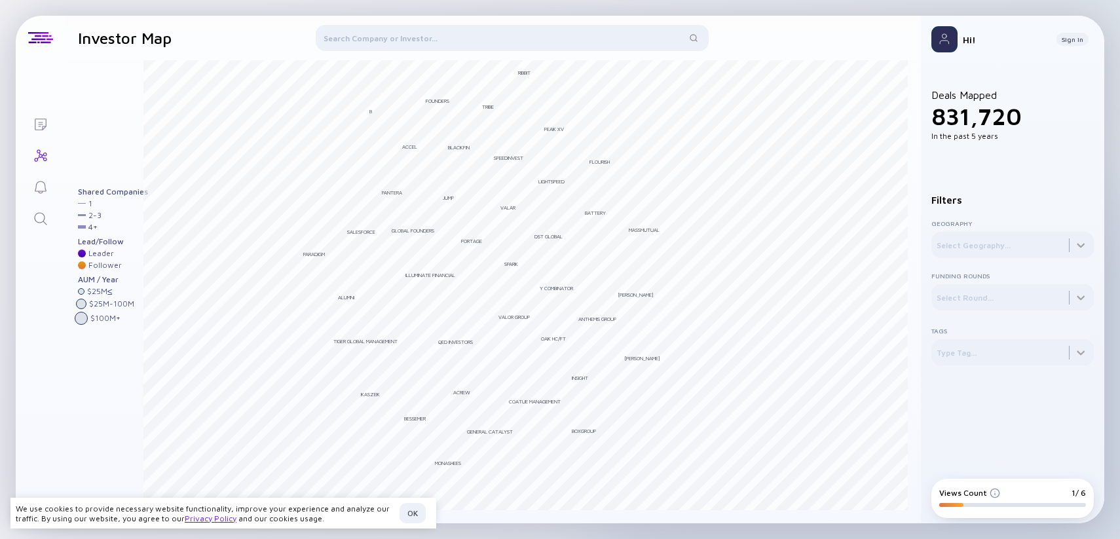
click at [358, 35] on div at bounding box center [512, 40] width 393 height 31
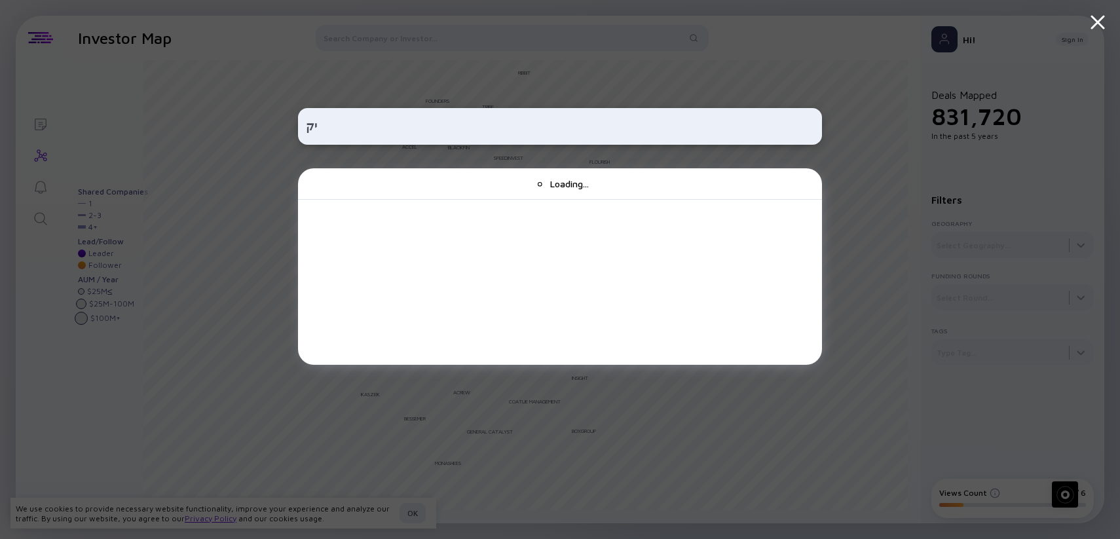
type input "י"
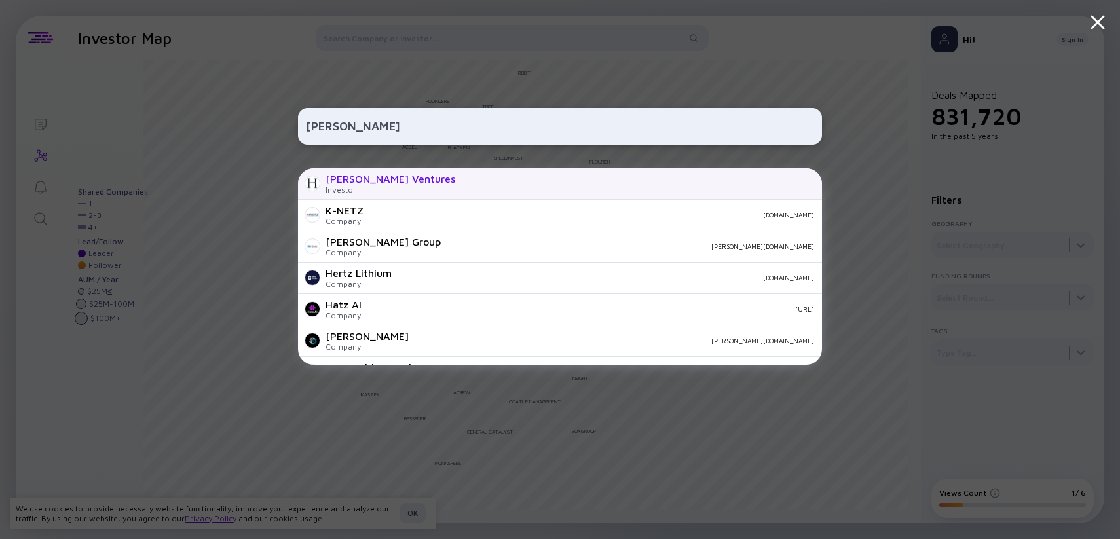
type input "[PERSON_NAME]"
click at [381, 193] on div "Investor" at bounding box center [391, 190] width 130 height 10
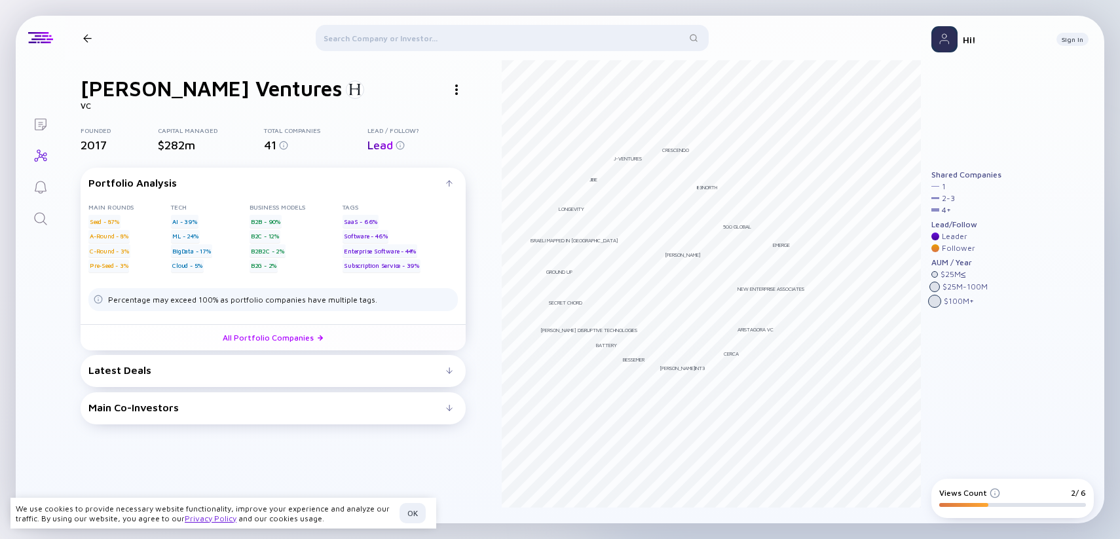
click at [383, 367] on div "Latest Deals" at bounding box center [267, 370] width 358 height 12
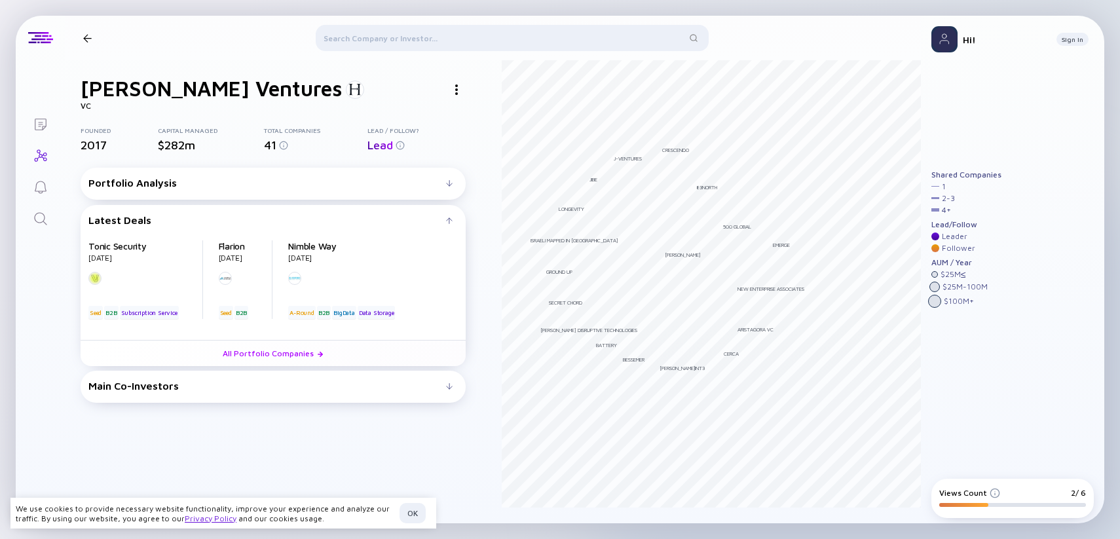
click at [414, 367] on div "Portfolio Analysis Main rounds Seed - 87% A-Round - 8% C-Round - 3% Pre-Seed - …" at bounding box center [273, 285] width 385 height 235
click at [403, 381] on div "Main Co-Investors" at bounding box center [267, 386] width 358 height 12
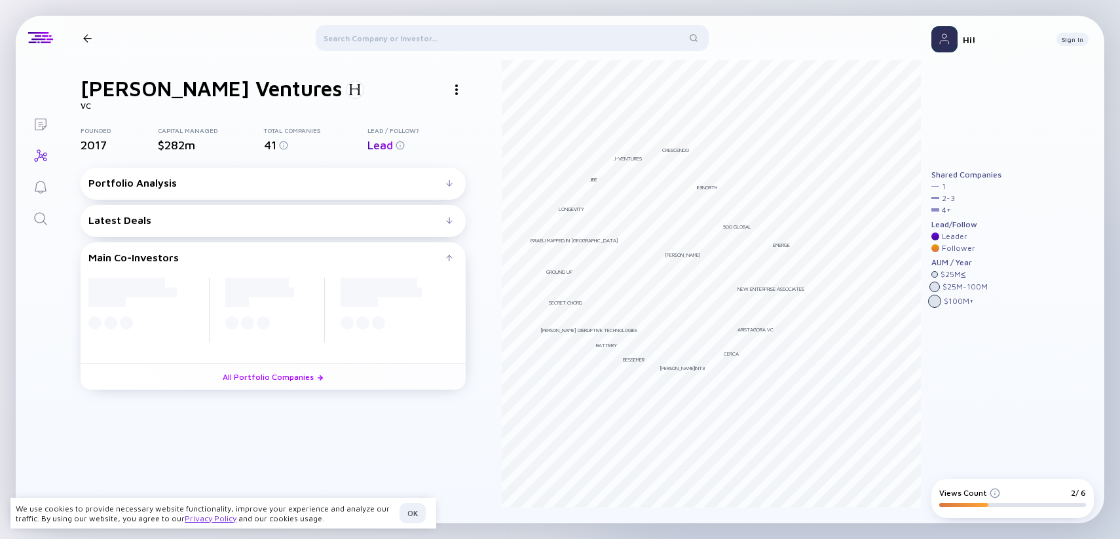
click at [375, 33] on div at bounding box center [512, 40] width 393 height 31
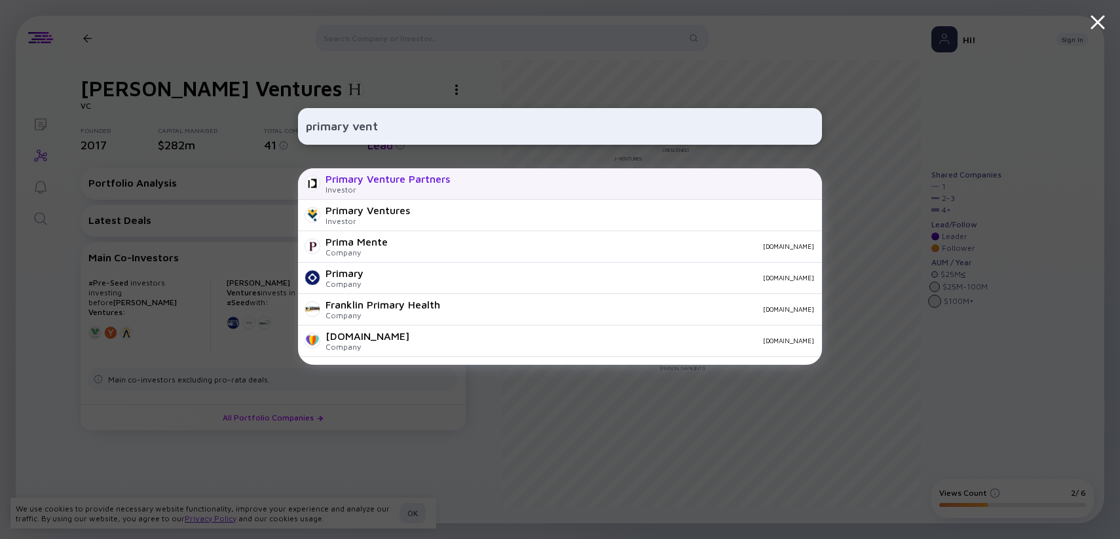
type input "primary vent"
click at [398, 180] on div "Primary Venture Partners" at bounding box center [388, 179] width 124 height 12
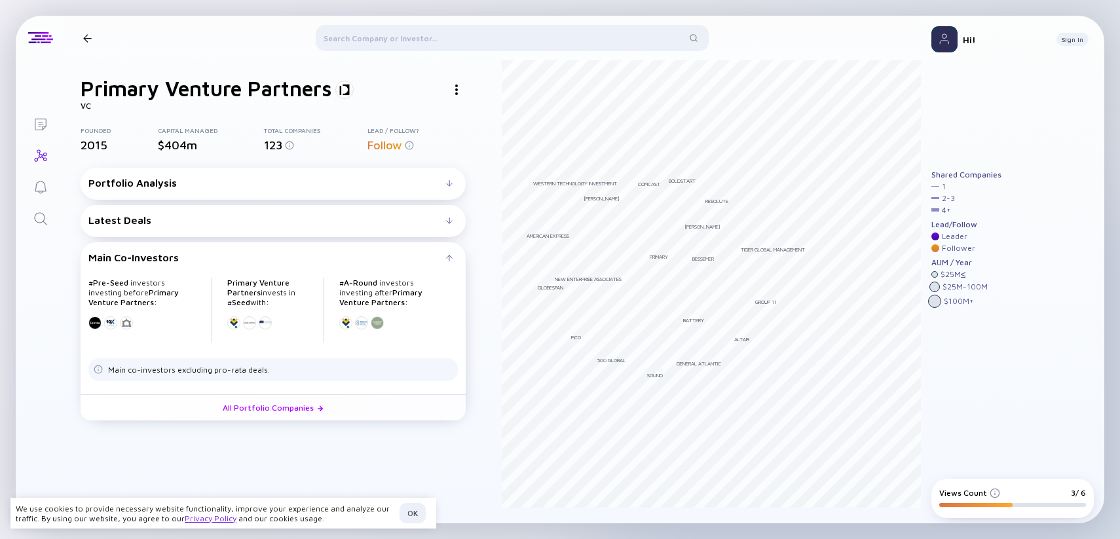
click at [43, 124] on icon "Lists" at bounding box center [41, 125] width 16 height 16
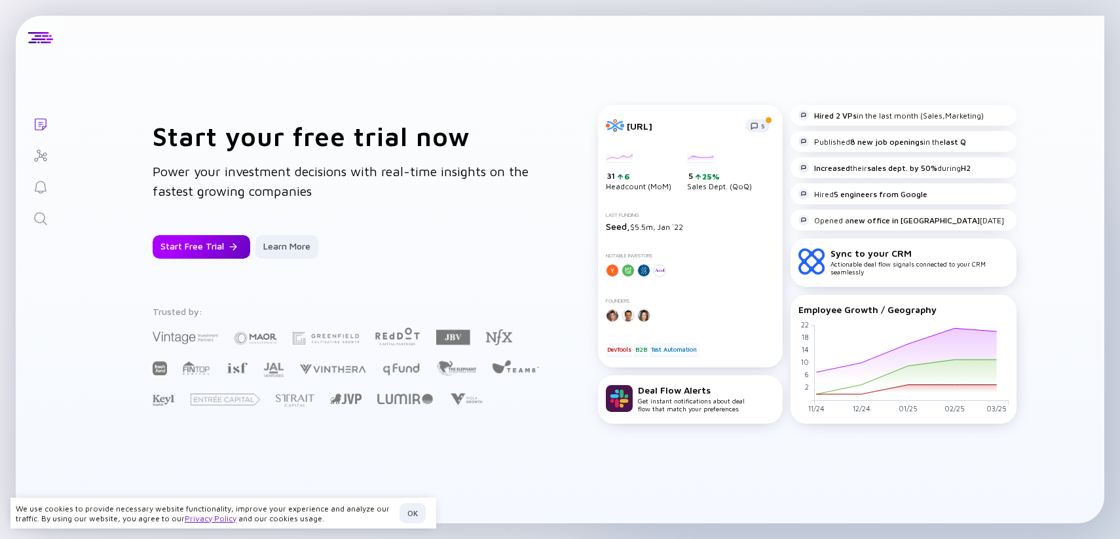
click at [204, 252] on div "Start Free Trial" at bounding box center [202, 247] width 98 height 24
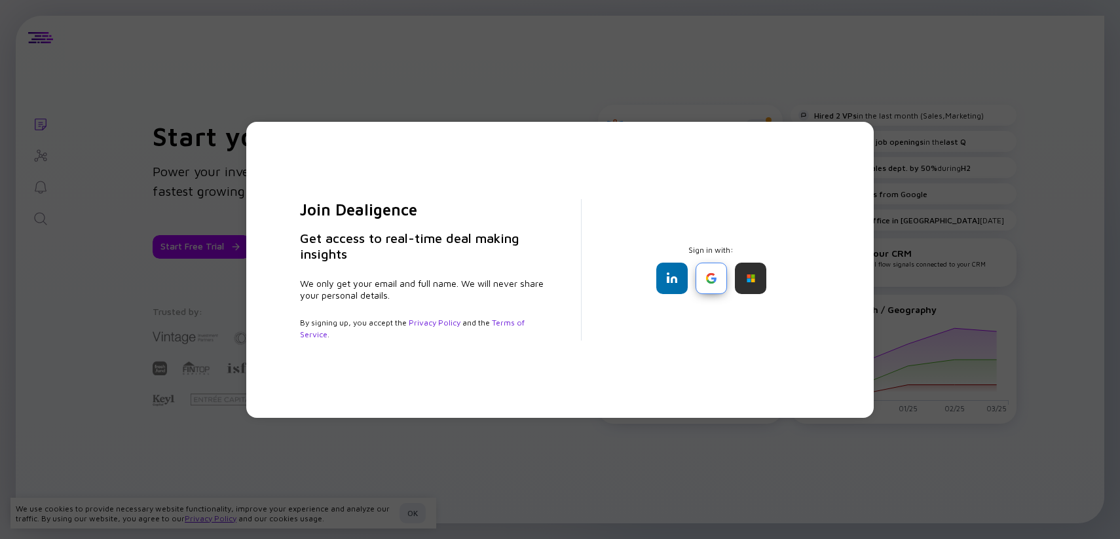
click at [713, 278] on div at bounding box center [711, 278] width 31 height 31
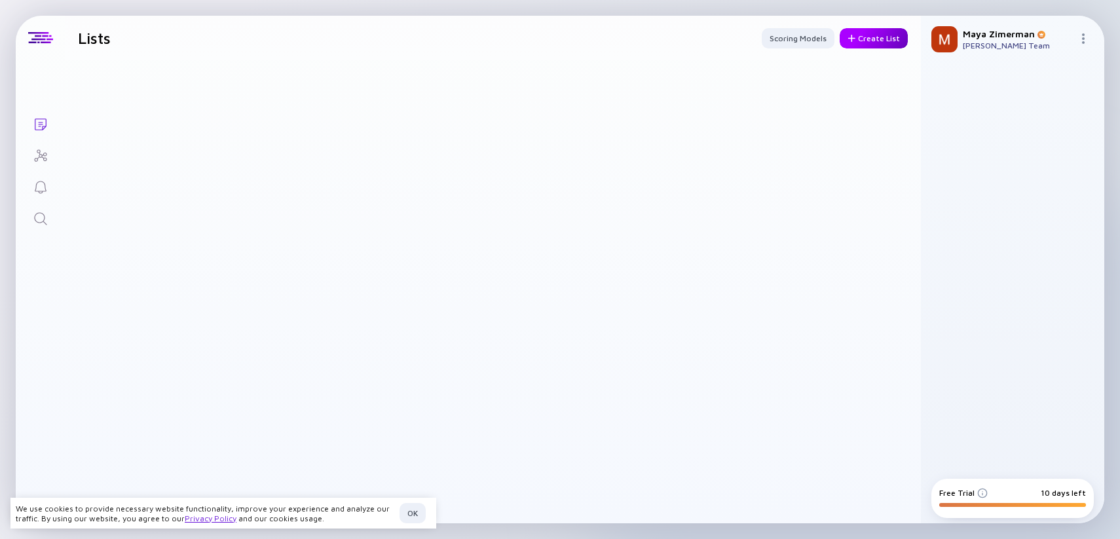
click at [850, 40] on div "Create List" at bounding box center [874, 38] width 68 height 20
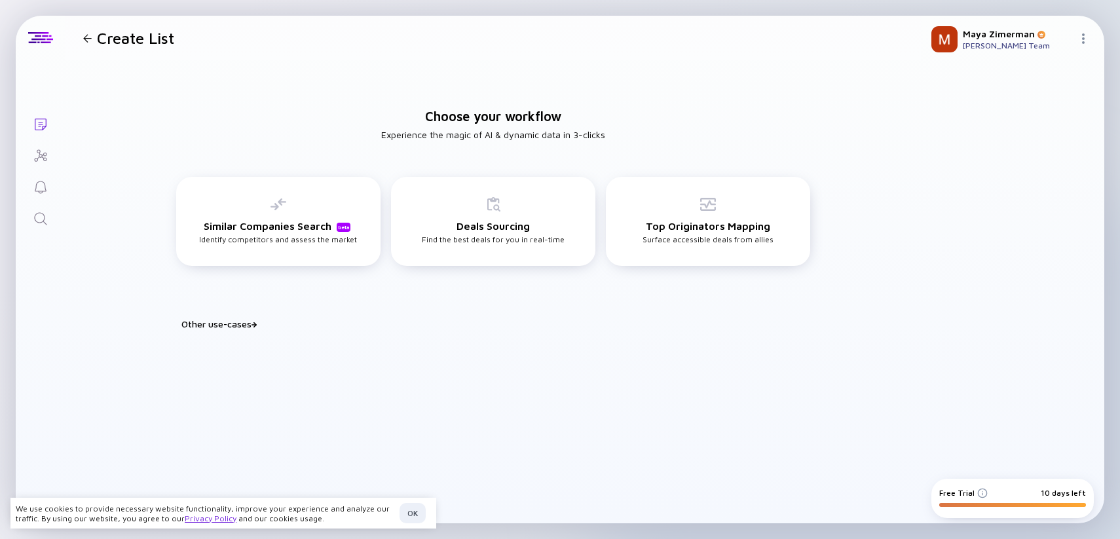
click at [220, 327] on div "Other use-cases" at bounding box center [500, 323] width 639 height 11
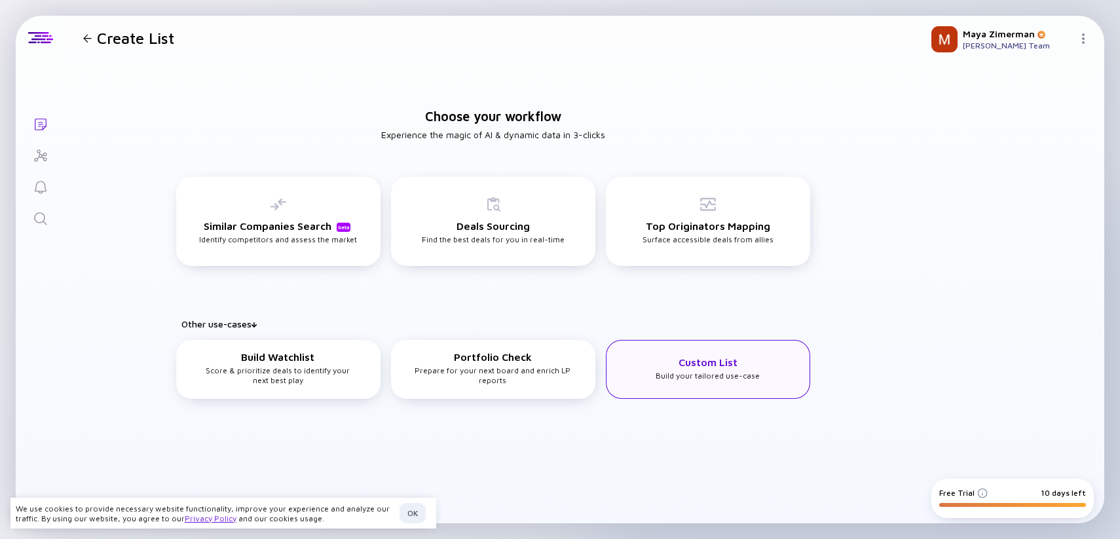
click at [702, 381] on div "Custom List Build your tailored use-case" at bounding box center [708, 369] width 204 height 59
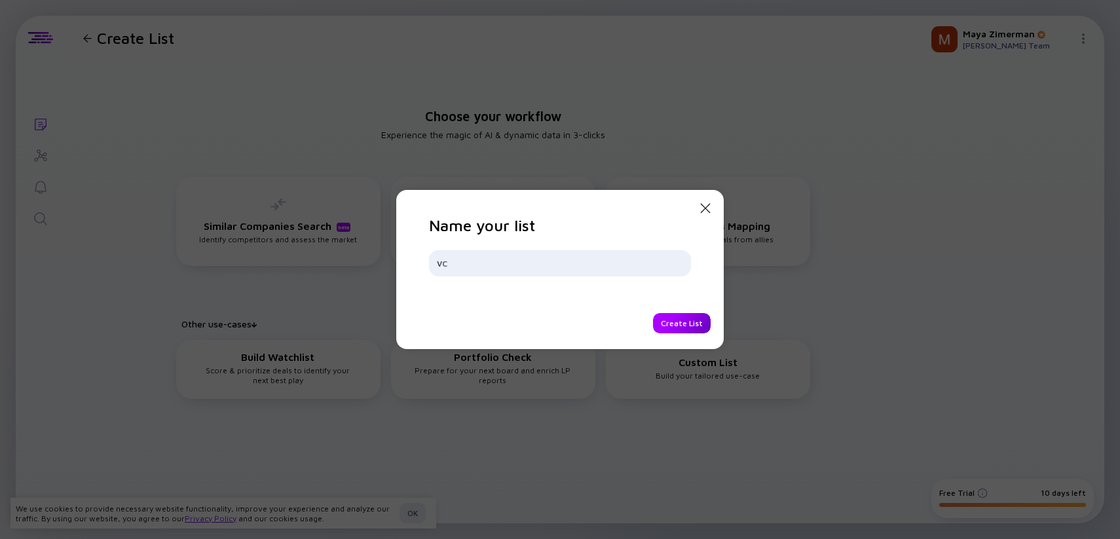
type input "VC"
click at [685, 321] on div "Create List" at bounding box center [682, 323] width 58 height 20
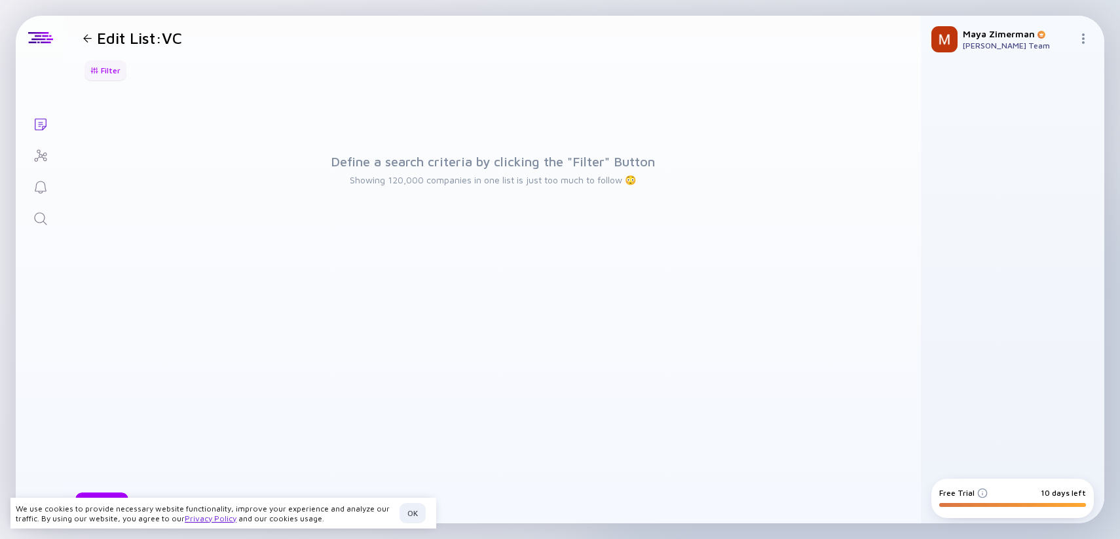
click at [106, 65] on div "Filter" at bounding box center [106, 70] width 46 height 20
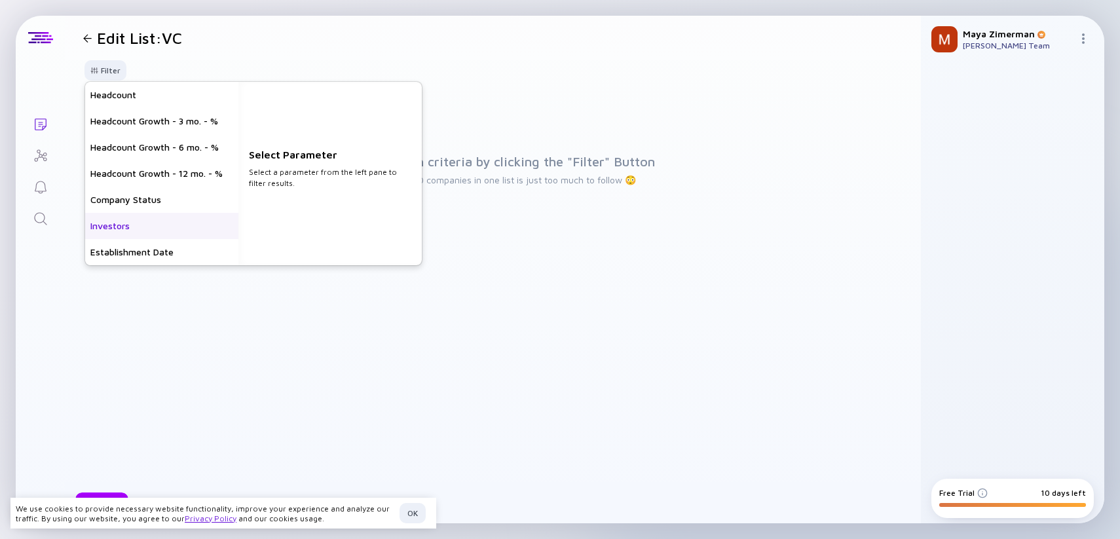
click at [134, 226] on div "Investors" at bounding box center [161, 226] width 153 height 26
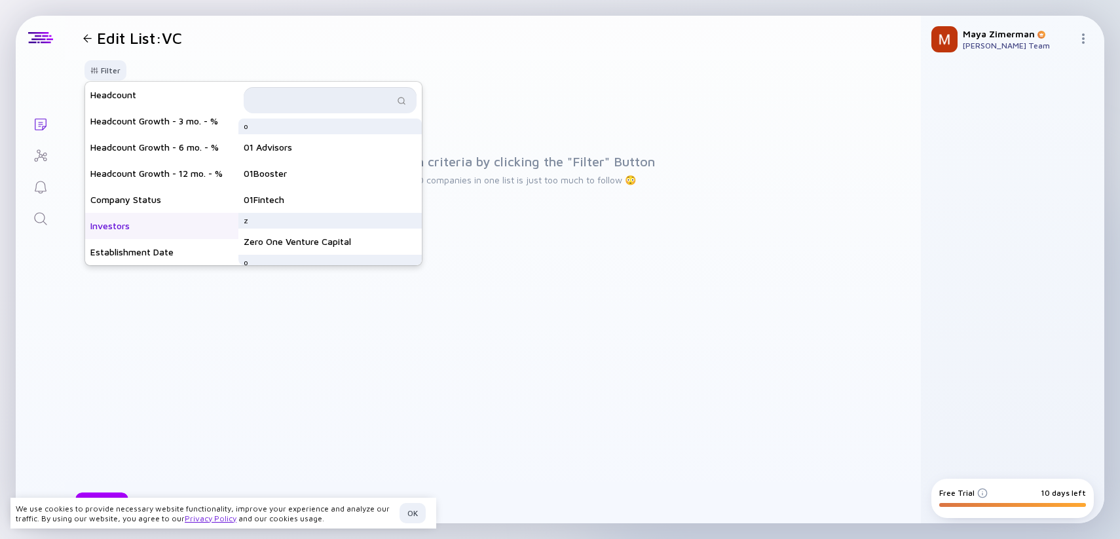
click at [316, 103] on input "text" at bounding box center [323, 100] width 142 height 13
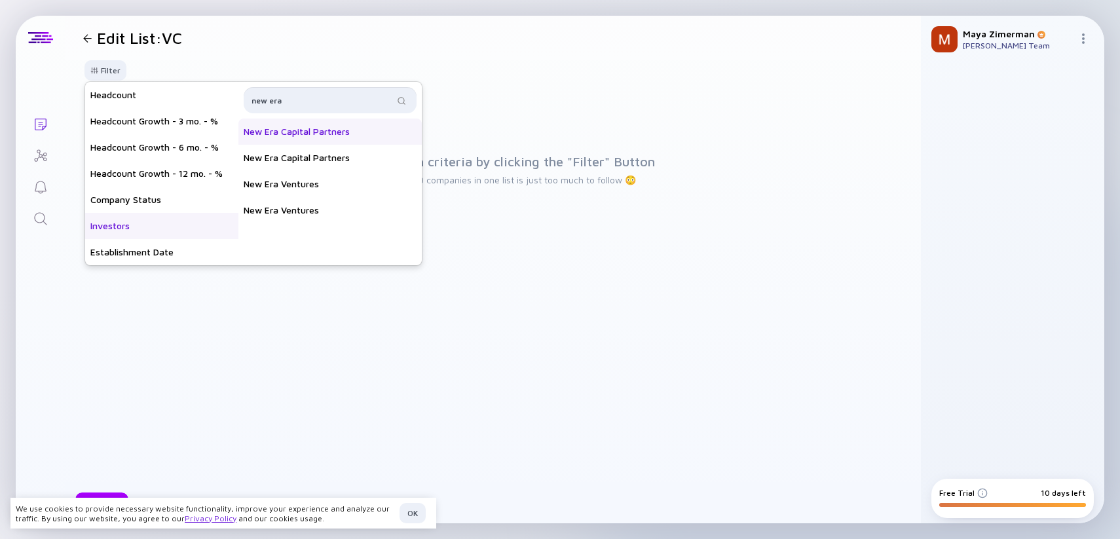
type input "new era"
click at [288, 136] on div "New Era Capital Partners" at bounding box center [329, 132] width 183 height 26
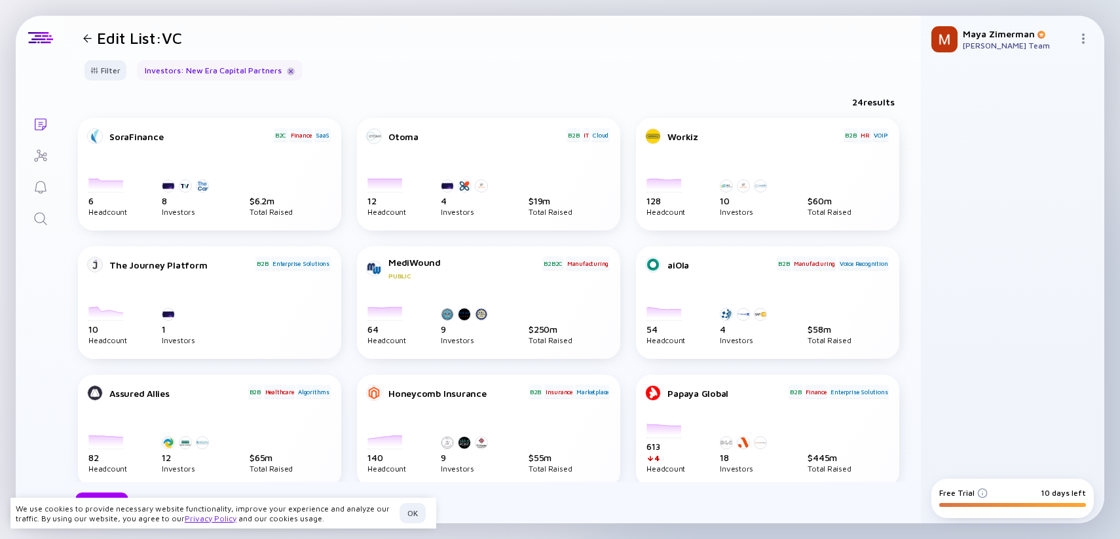
click at [287, 69] on div at bounding box center [291, 71] width 8 height 8
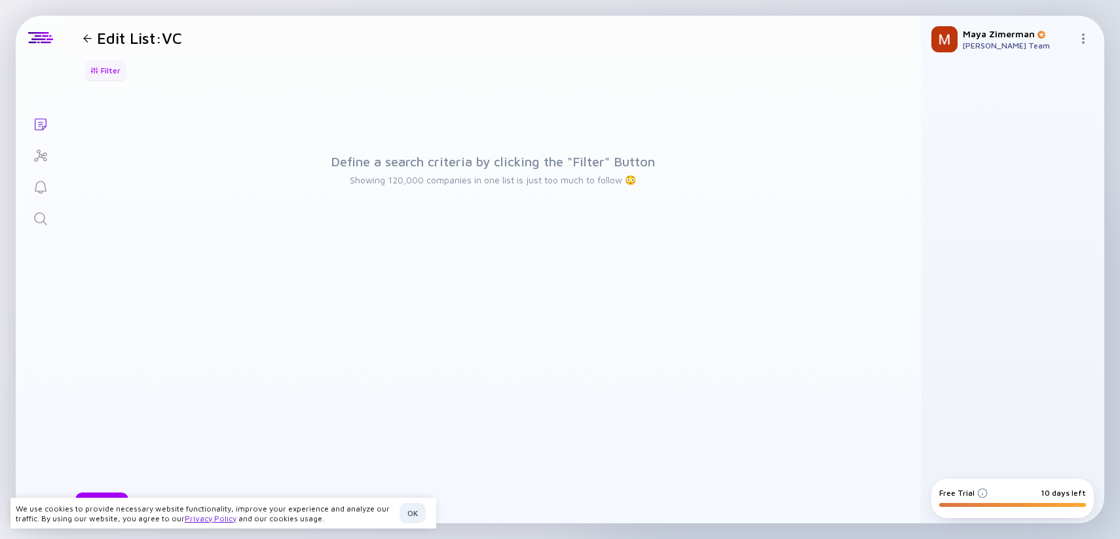
click at [94, 73] on div at bounding box center [94, 70] width 8 height 7
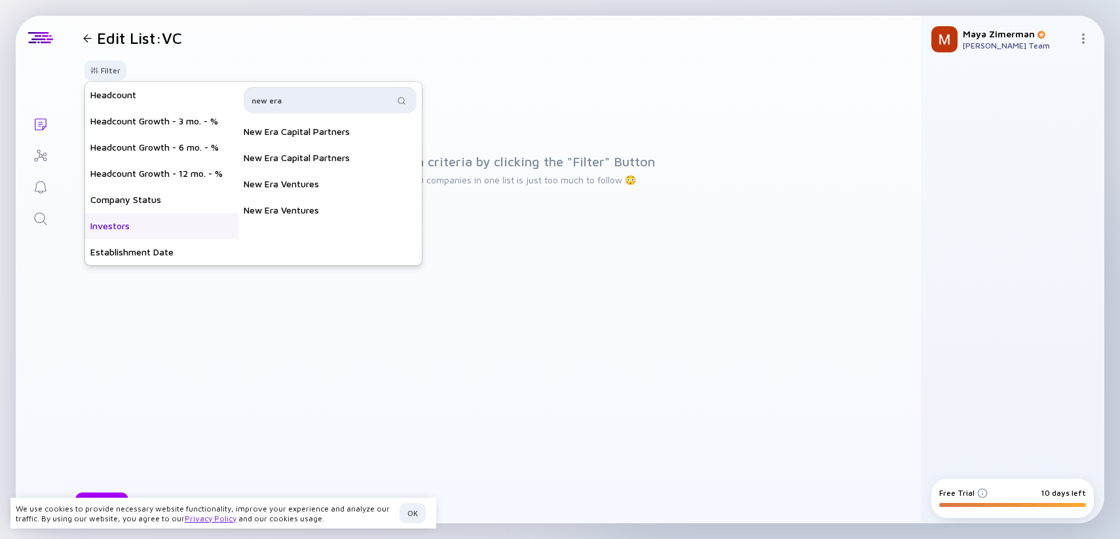
click at [288, 100] on input "new era" at bounding box center [323, 100] width 142 height 13
click at [276, 132] on div "New Era Capital Partners" at bounding box center [329, 132] width 183 height 26
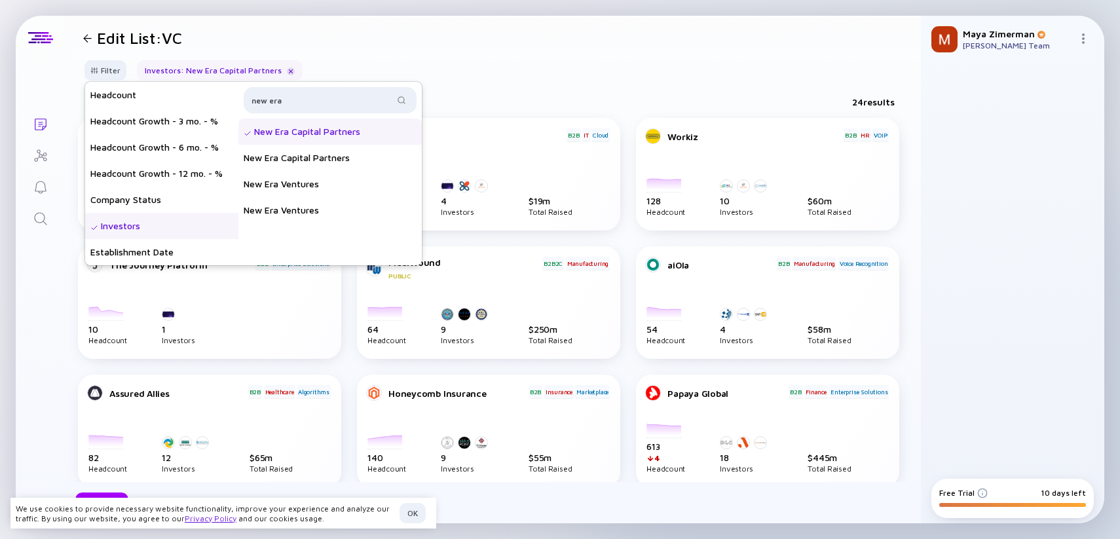
click at [542, 85] on div "Filter Headcount Headcount Growth - 3 mo. - % Headcount Growth - 6 mo. - % Head…" at bounding box center [493, 75] width 856 height 31
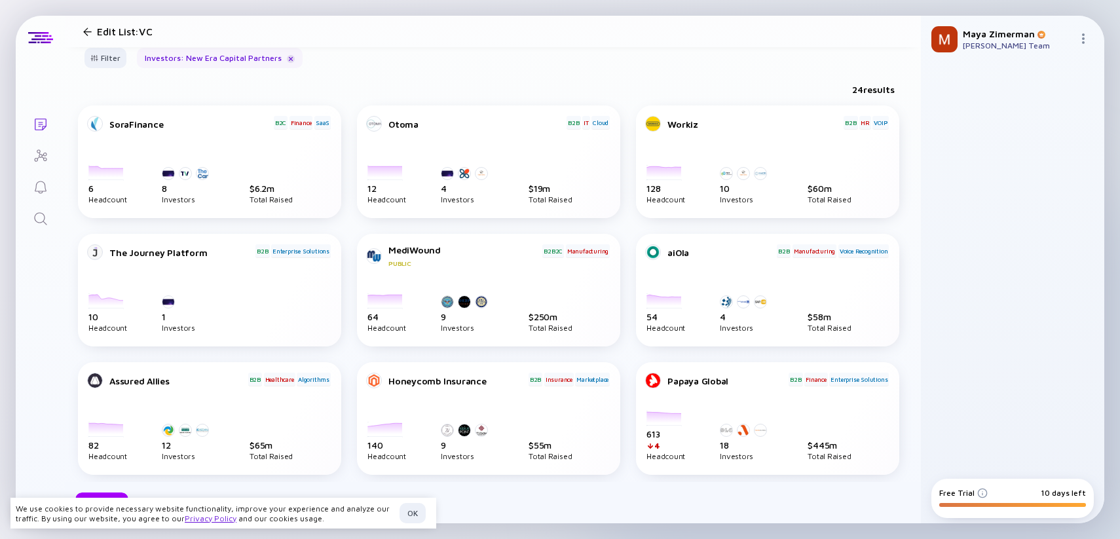
scroll to position [11, 0]
click at [287, 61] on div at bounding box center [291, 60] width 8 height 8
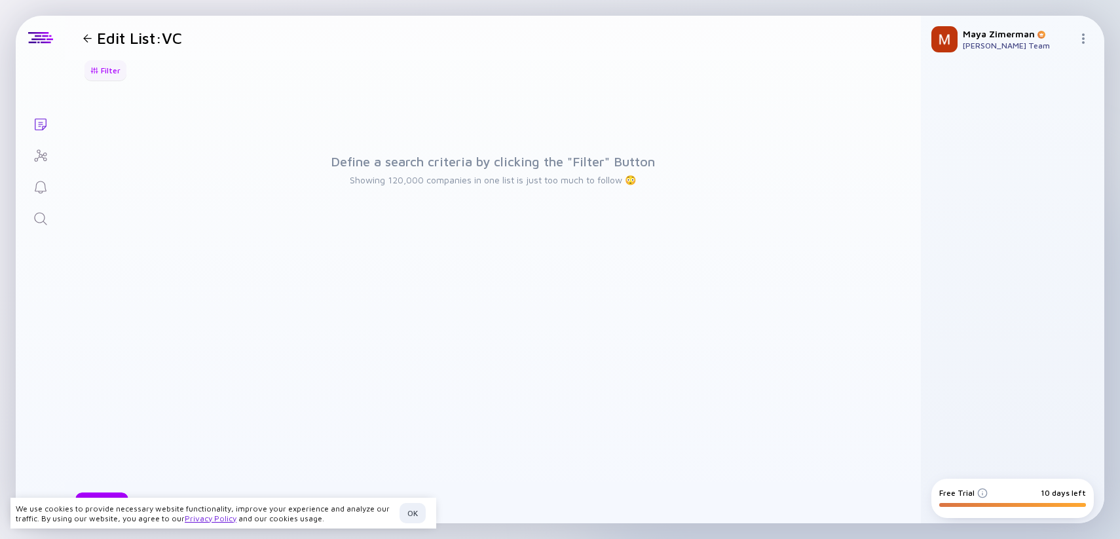
click at [113, 66] on div "Filter" at bounding box center [106, 70] width 46 height 20
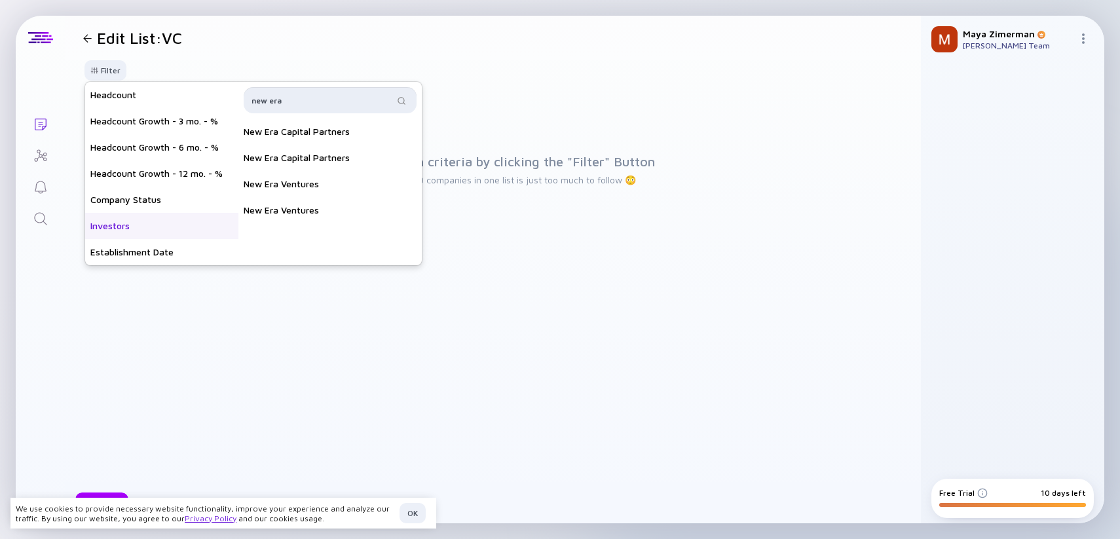
click at [292, 95] on input "new era" at bounding box center [323, 100] width 142 height 13
type input "G"
type input "tonic security"
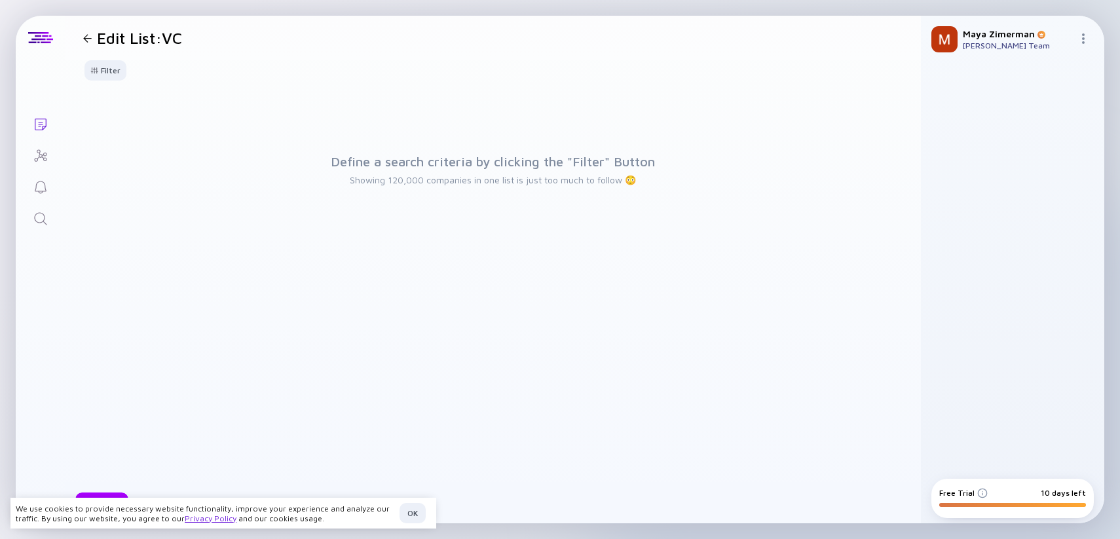
click at [394, 301] on div "Define a search criteria by clicking the "Filter" Button Showing 120,000 compan…" at bounding box center [493, 286] width 830 height 391
